Goal: Task Accomplishment & Management: Manage account settings

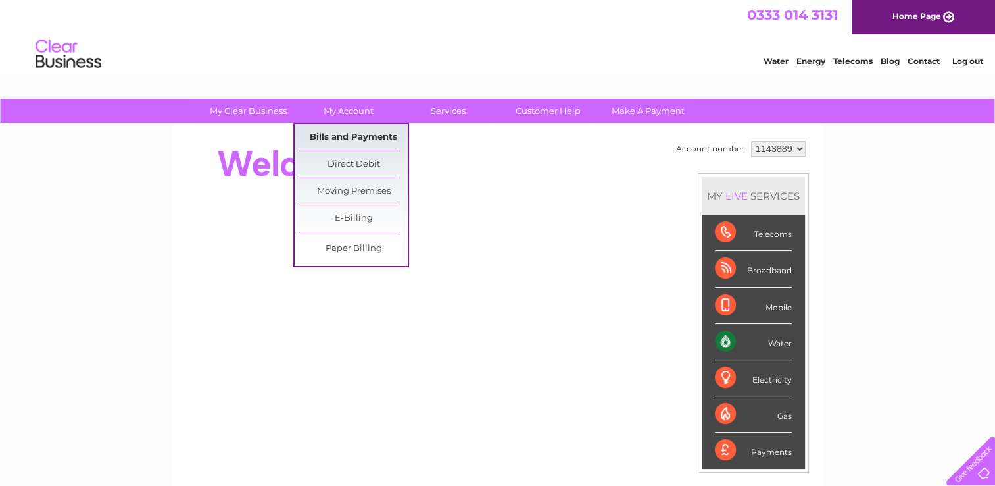
click at [356, 133] on link "Bills and Payments" at bounding box center [353, 137] width 109 height 26
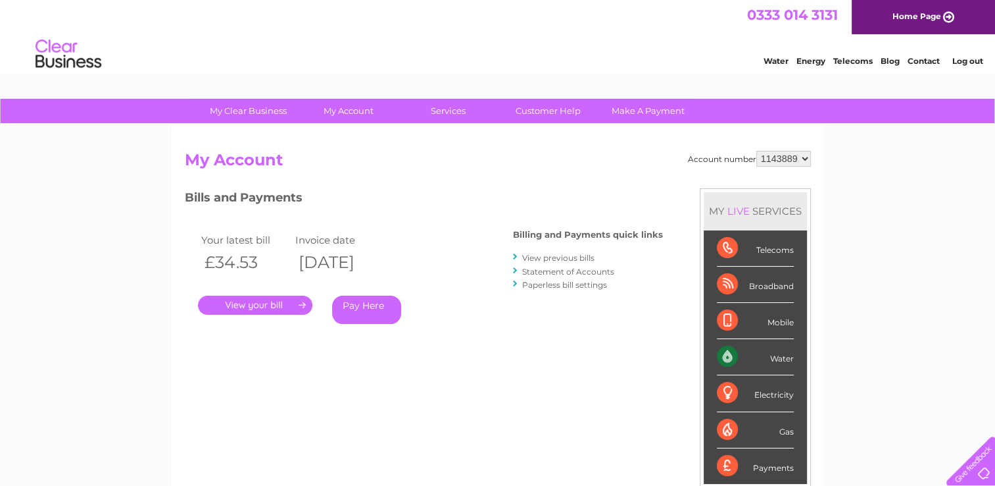
click at [254, 307] on link "." at bounding box center [255, 304] width 114 height 19
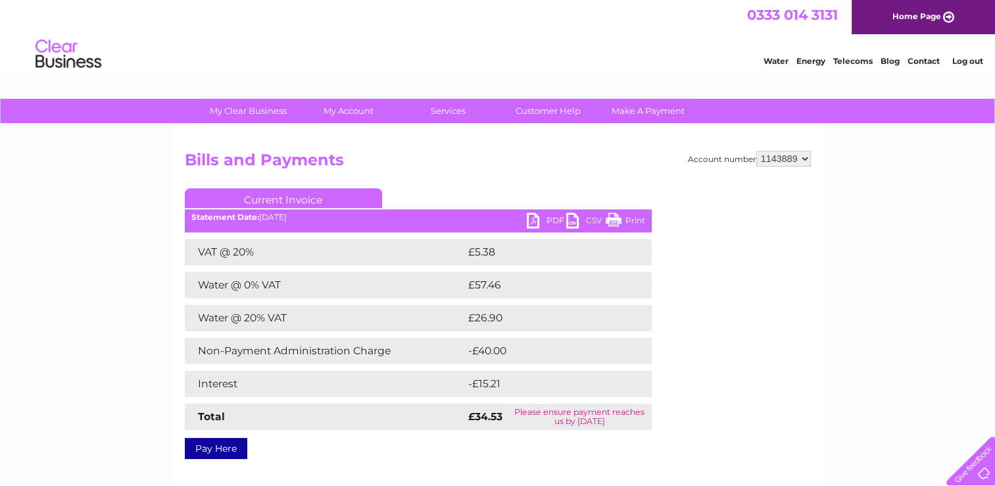
click at [554, 217] on link "PDF" at bounding box center [546, 221] width 39 height 19
